Goal: Check status: Check status

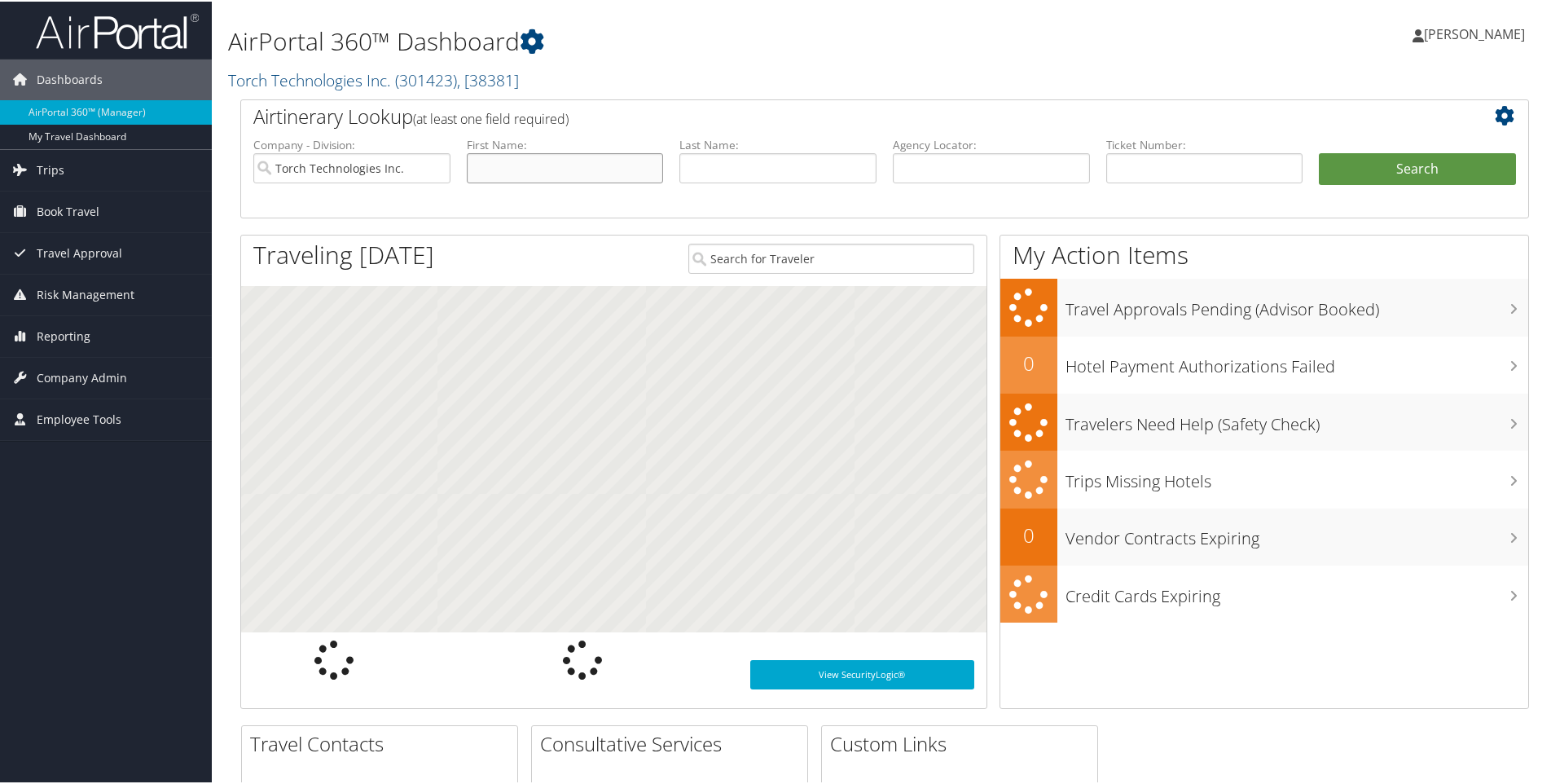
click at [555, 174] on input "text" at bounding box center [566, 166] width 197 height 30
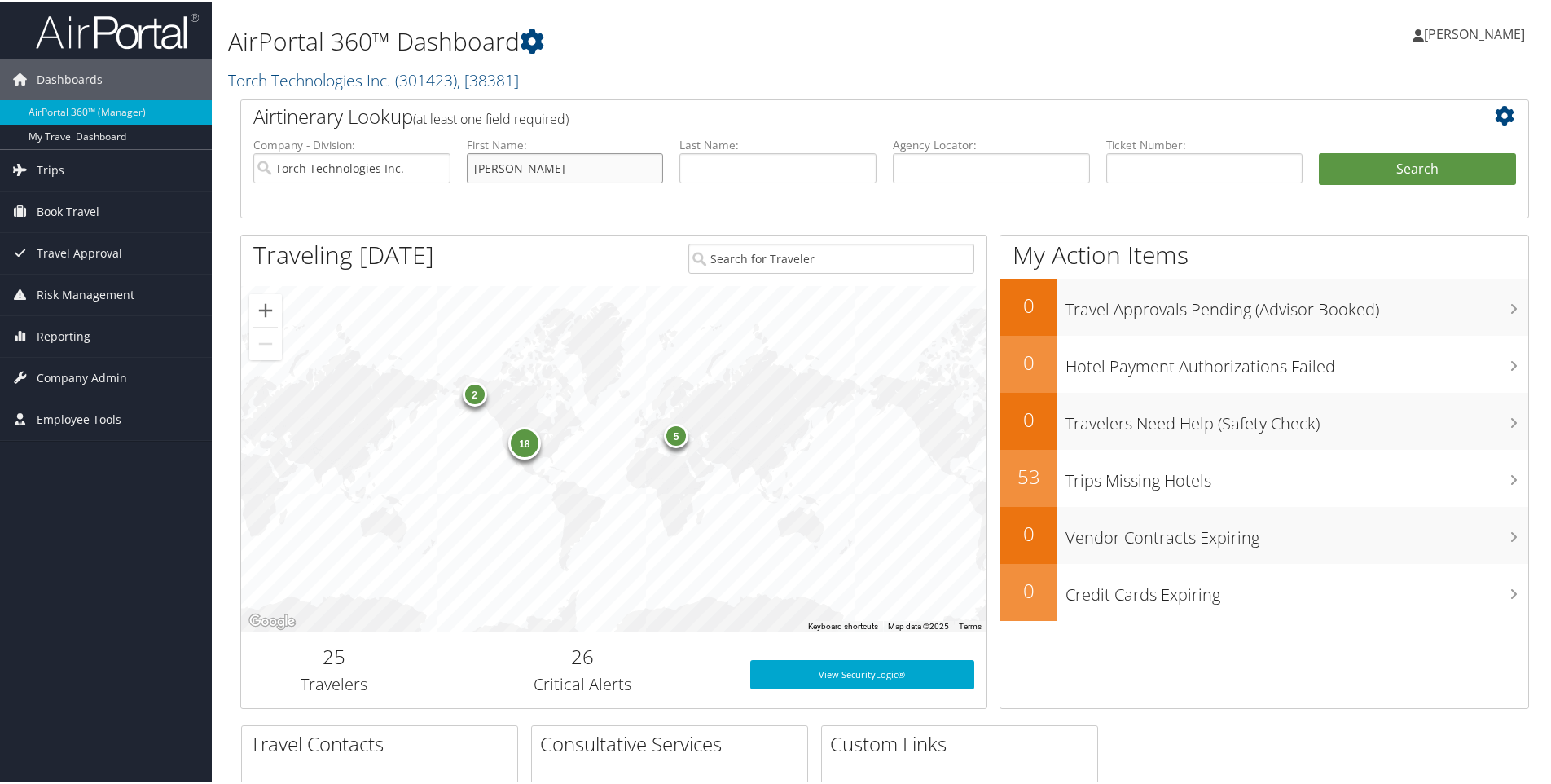
type input "[PERSON_NAME]"
click at [1319, 152] on button "Search" at bounding box center [1417, 168] width 197 height 33
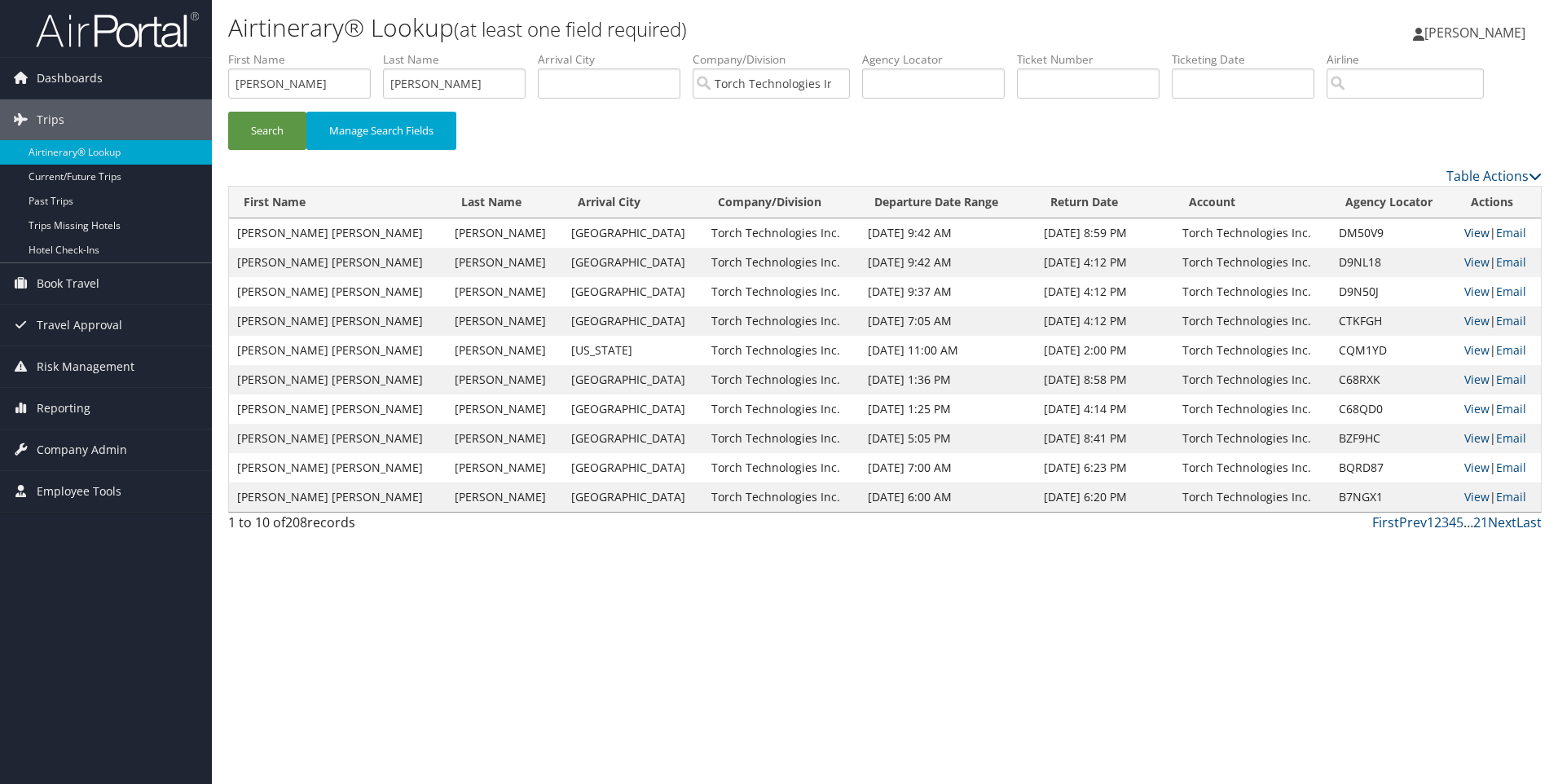
click at [1464, 230] on link "View" at bounding box center [1476, 232] width 25 height 15
click at [1485, 30] on span "[PERSON_NAME]" at bounding box center [1475, 33] width 101 height 18
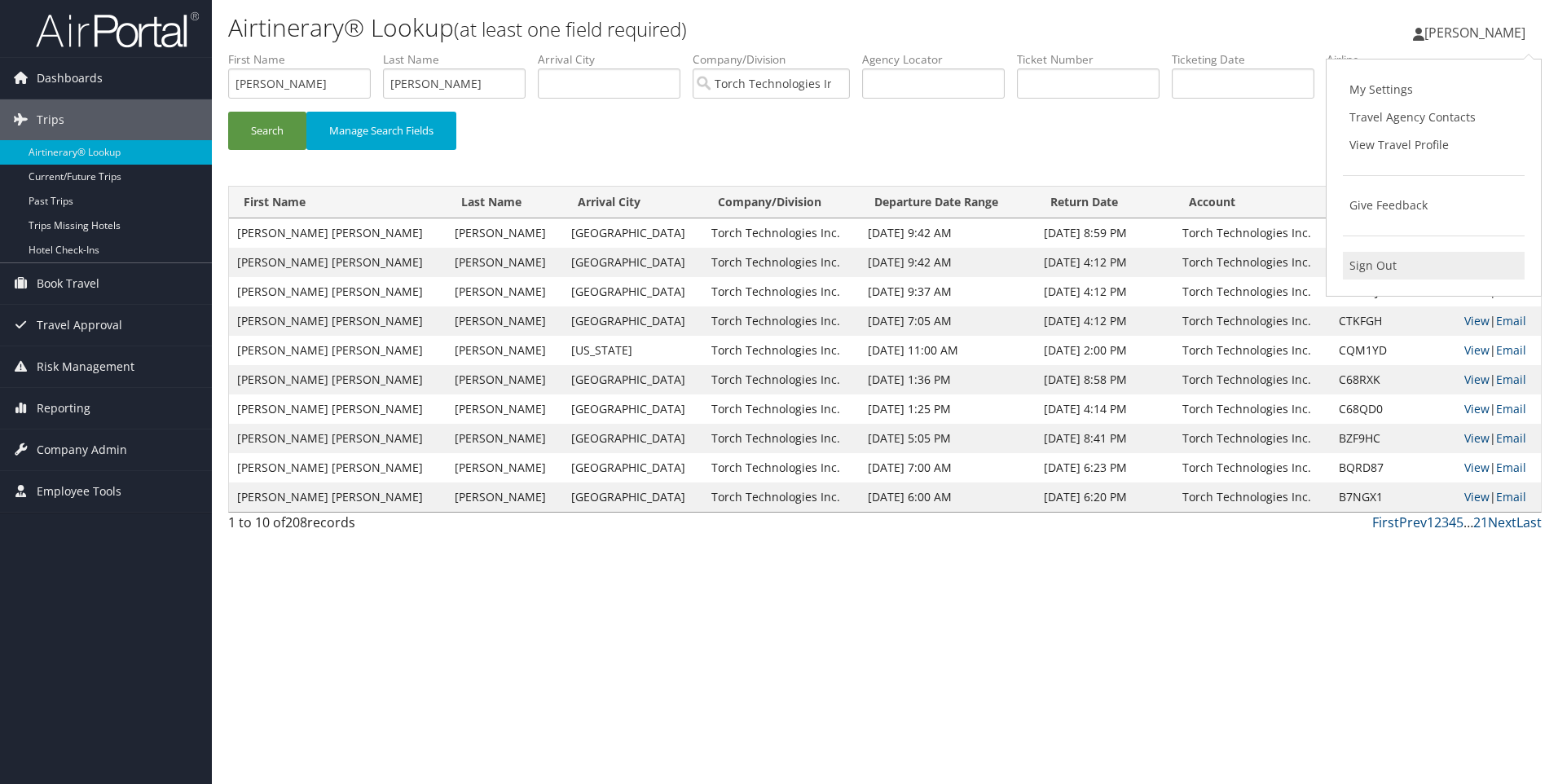
click at [1397, 267] on link "Sign Out" at bounding box center [1433, 266] width 182 height 28
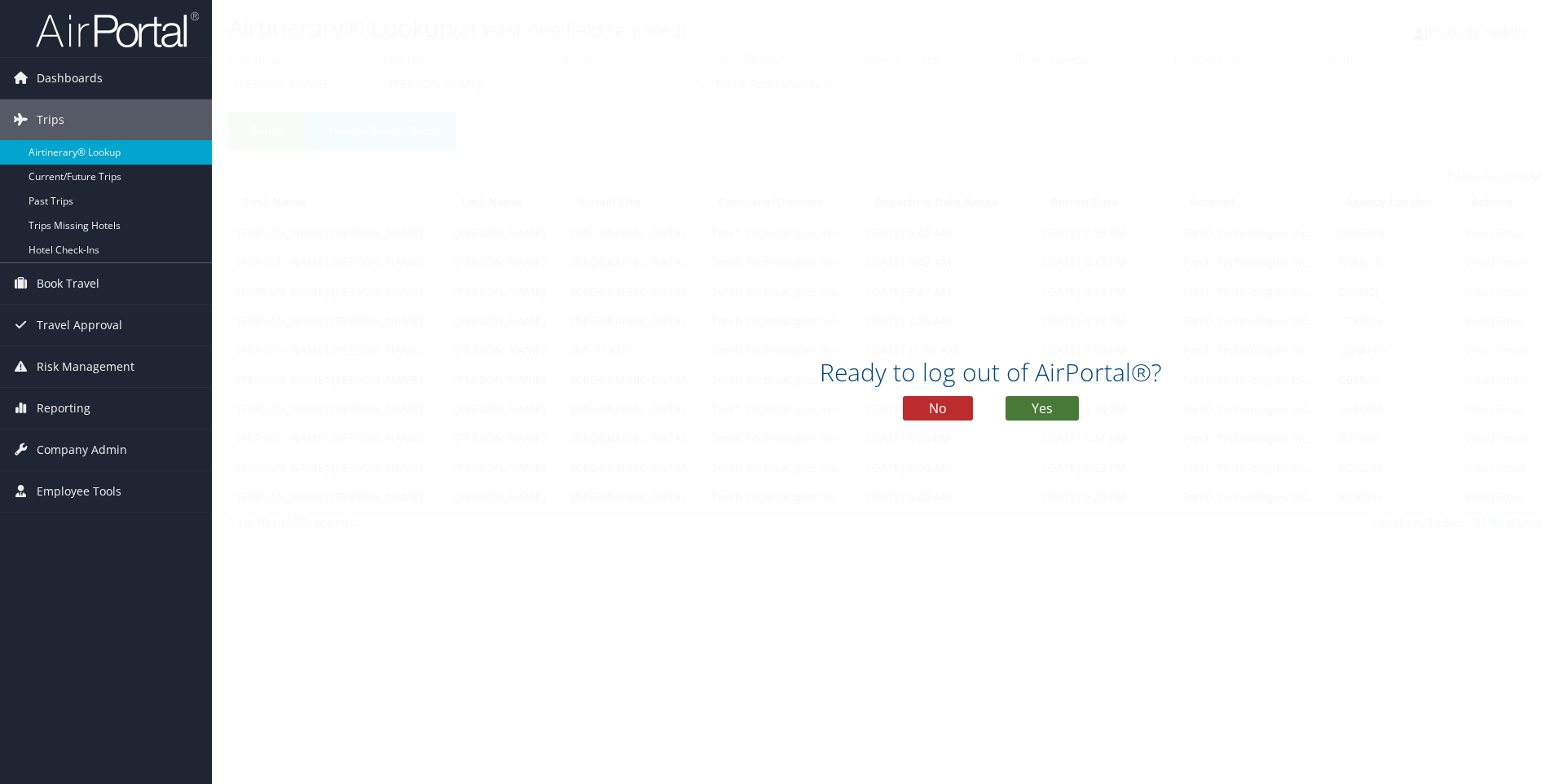
click at [1059, 412] on button "Yes" at bounding box center [1042, 408] width 73 height 24
